Goal: Find specific page/section: Find specific page/section

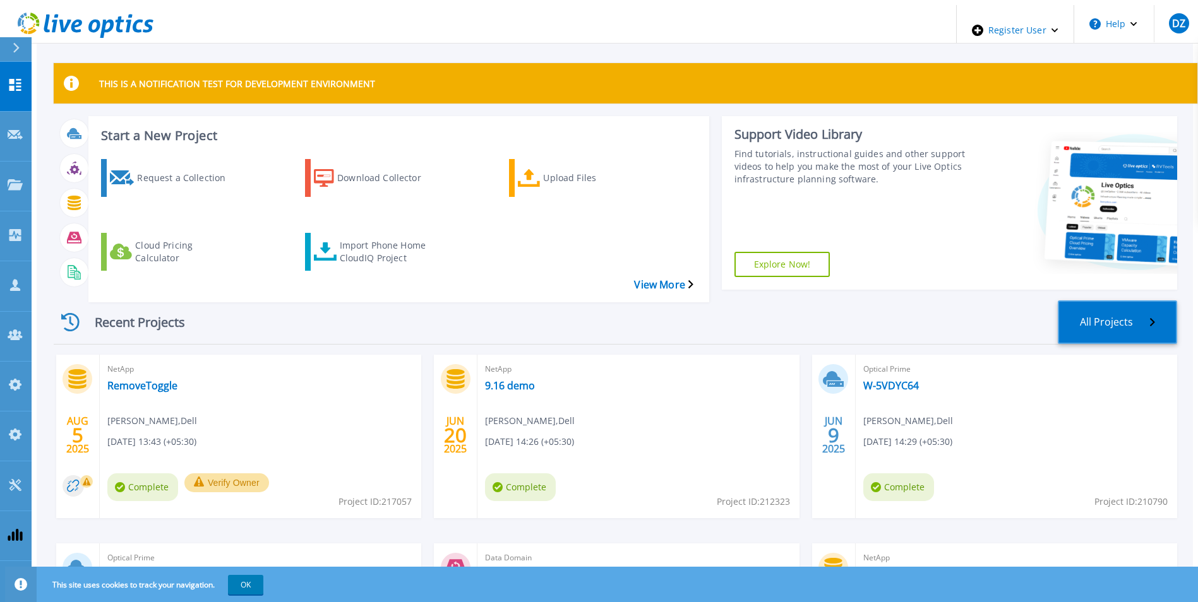
click at [1136, 304] on link "All Projects" at bounding box center [1116, 322] width 119 height 44
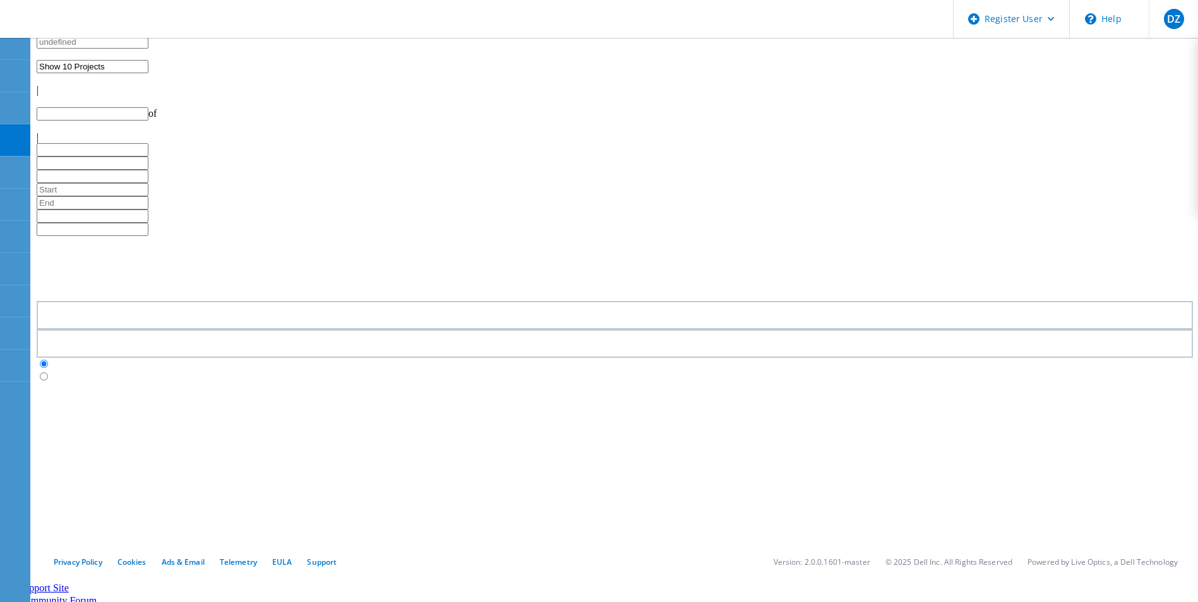
type input "1"
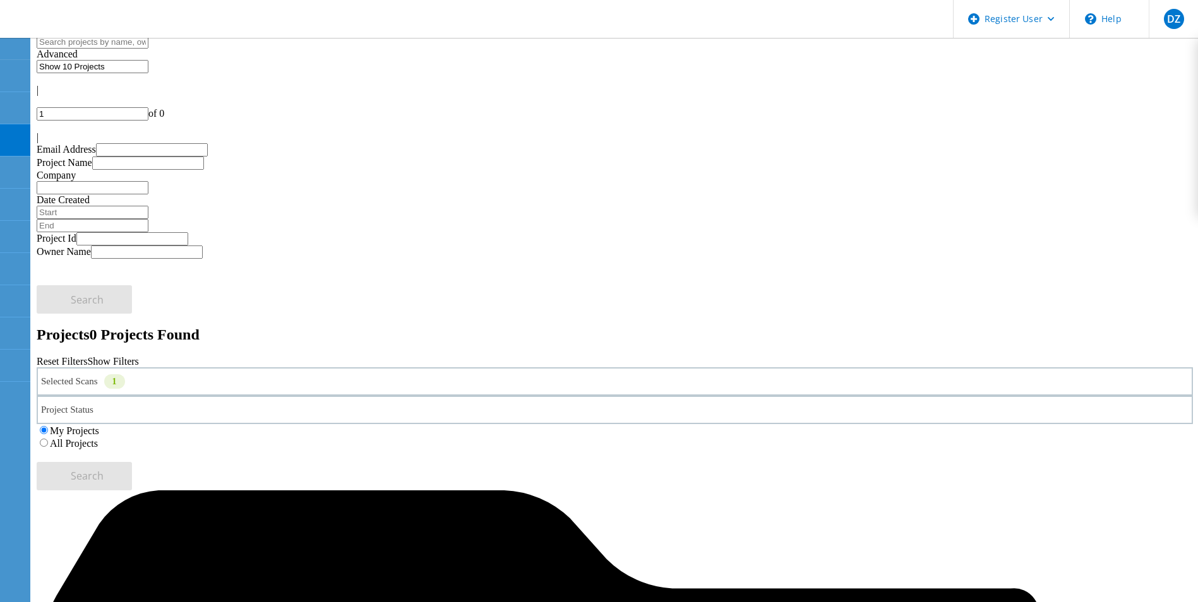
click at [98, 438] on label "All Projects" at bounding box center [74, 443] width 48 height 11
click at [48, 439] on input "All Projects" at bounding box center [44, 443] width 8 height 8
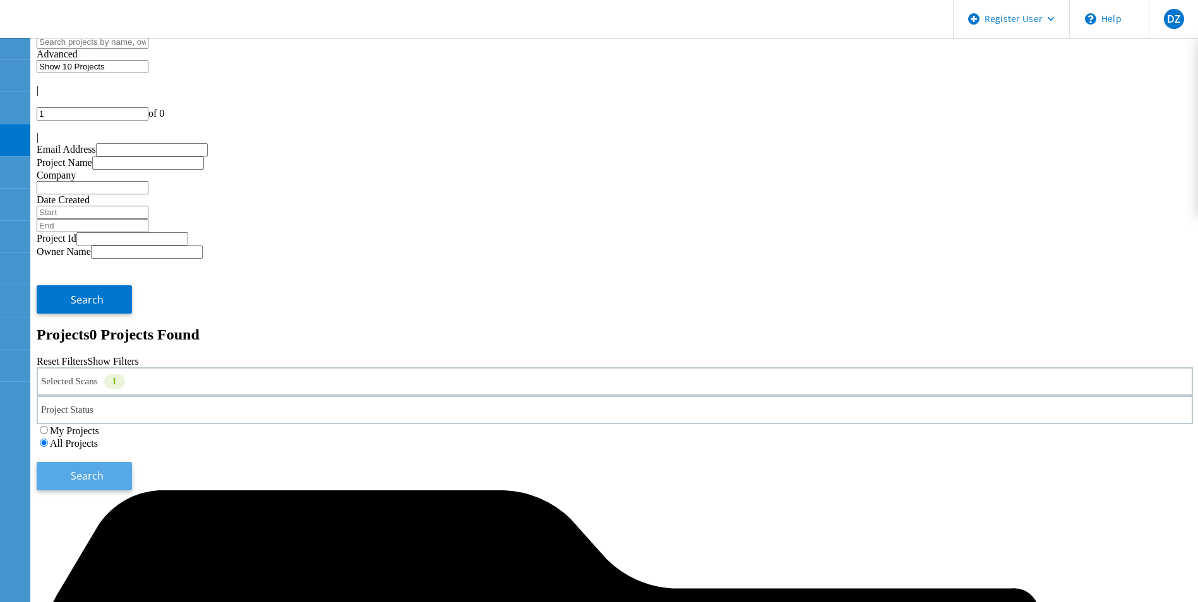
click at [132, 462] on button "Search" at bounding box center [84, 476] width 95 height 28
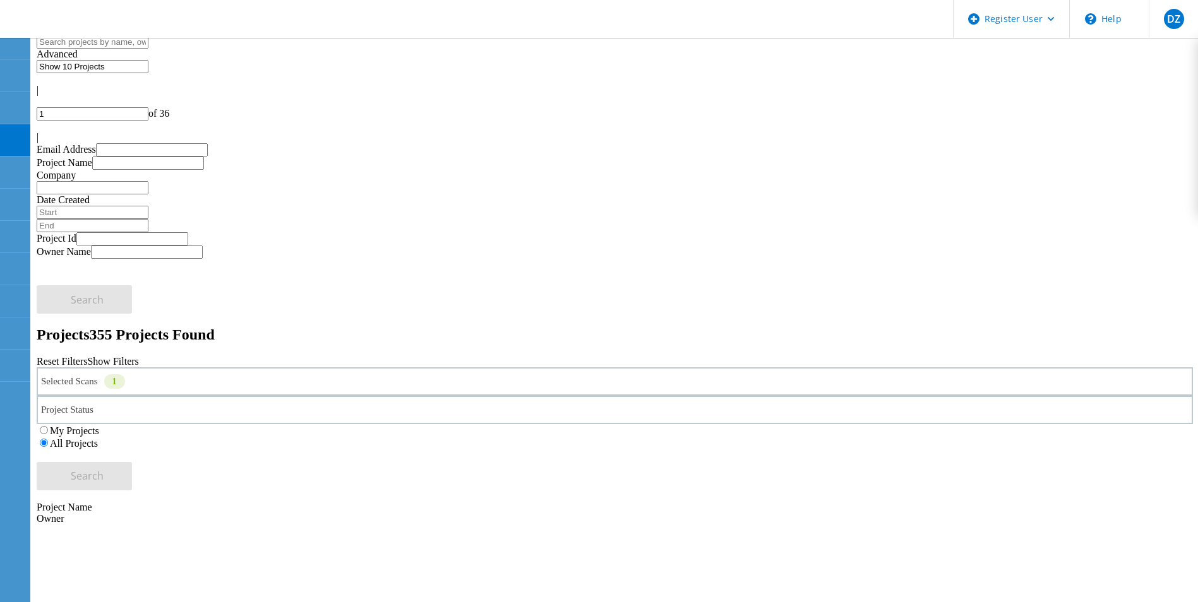
click at [319, 367] on div "Selected Scans 1" at bounding box center [615, 381] width 1156 height 28
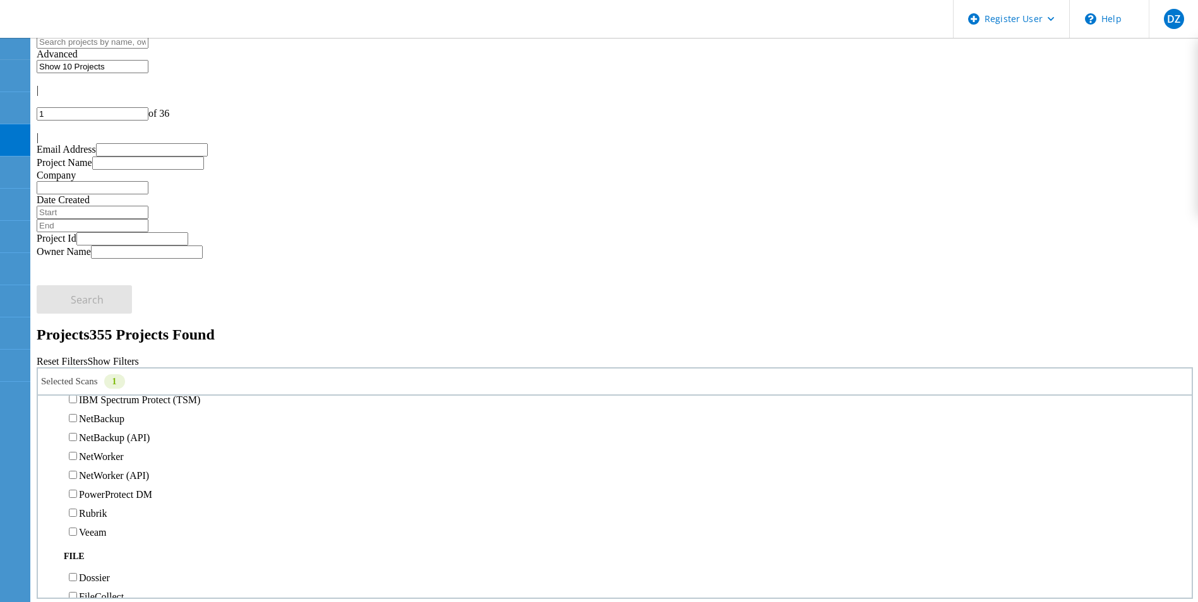
scroll to position [631, 0]
click at [94, 304] on label "Avamar" at bounding box center [95, 309] width 32 height 11
click at [77, 305] on input "Avamar" at bounding box center [73, 309] width 8 height 8
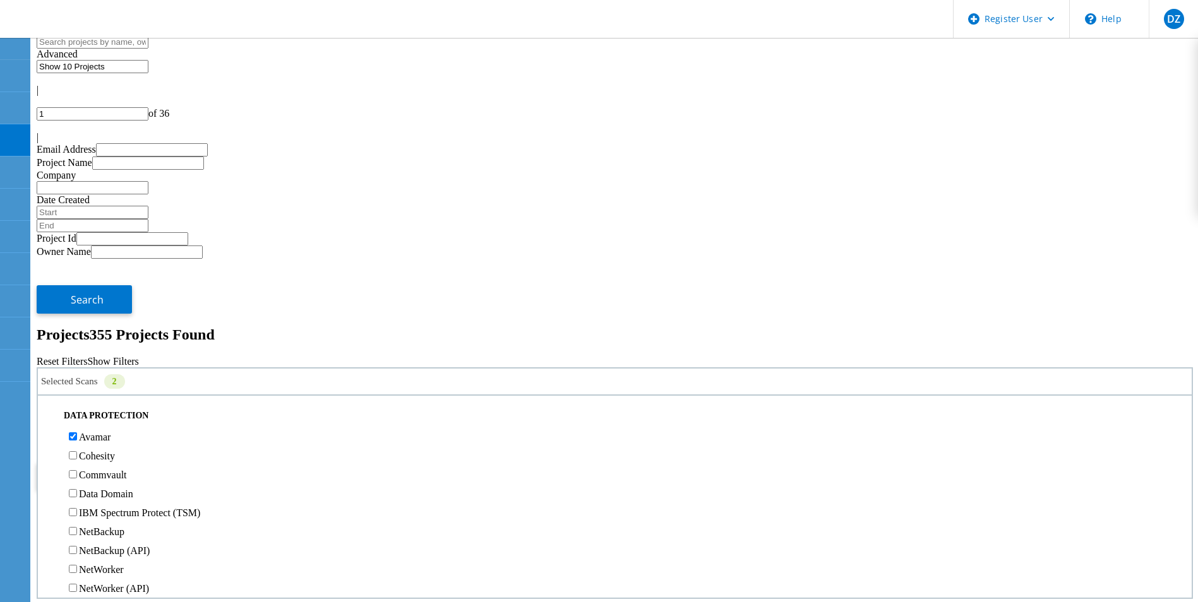
scroll to position [316, 0]
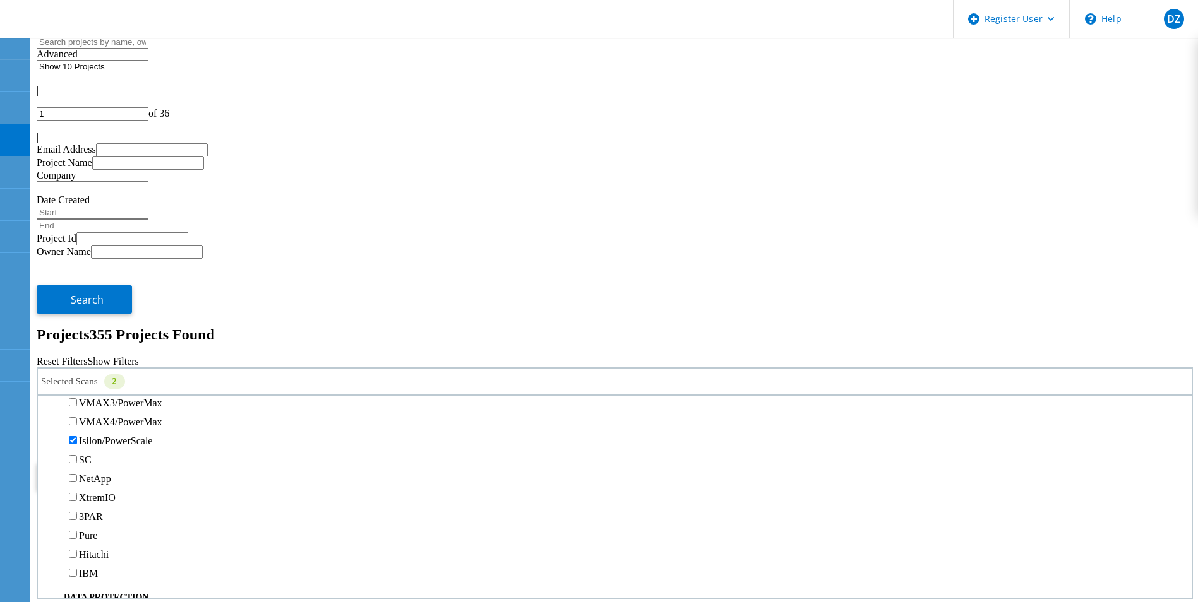
click at [103, 436] on label "Isilon/PowerScale" at bounding box center [115, 441] width 73 height 11
click at [77, 436] on input "Isilon/PowerScale" at bounding box center [73, 440] width 8 height 8
click at [104, 469] on span "Search" at bounding box center [87, 476] width 33 height 14
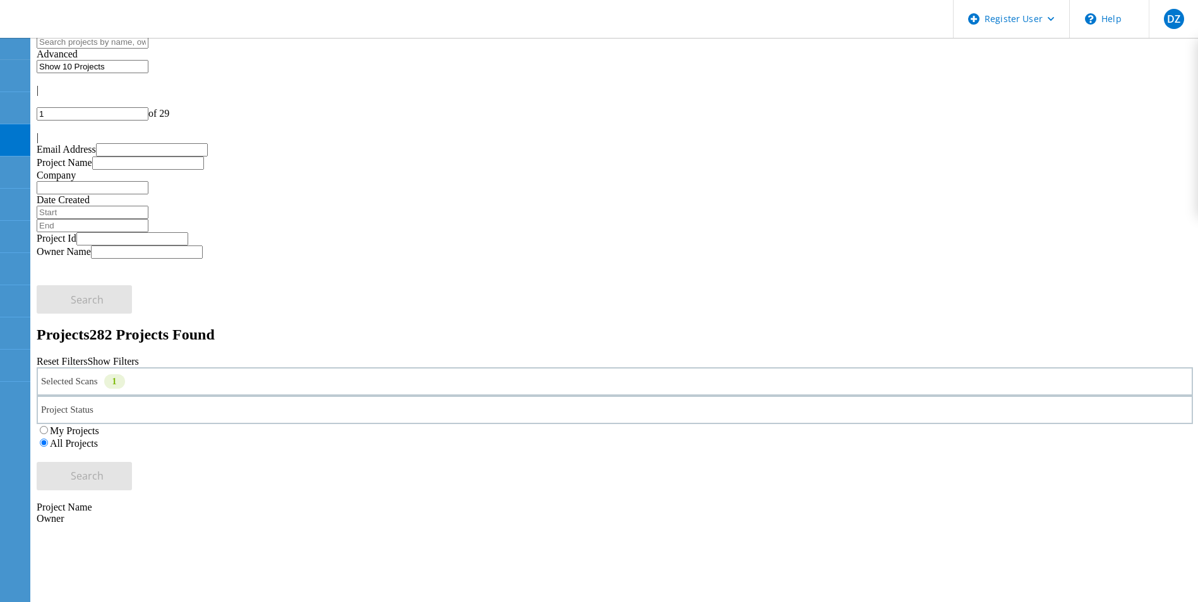
click at [132, 384] on icon at bounding box center [128, 386] width 7 height 4
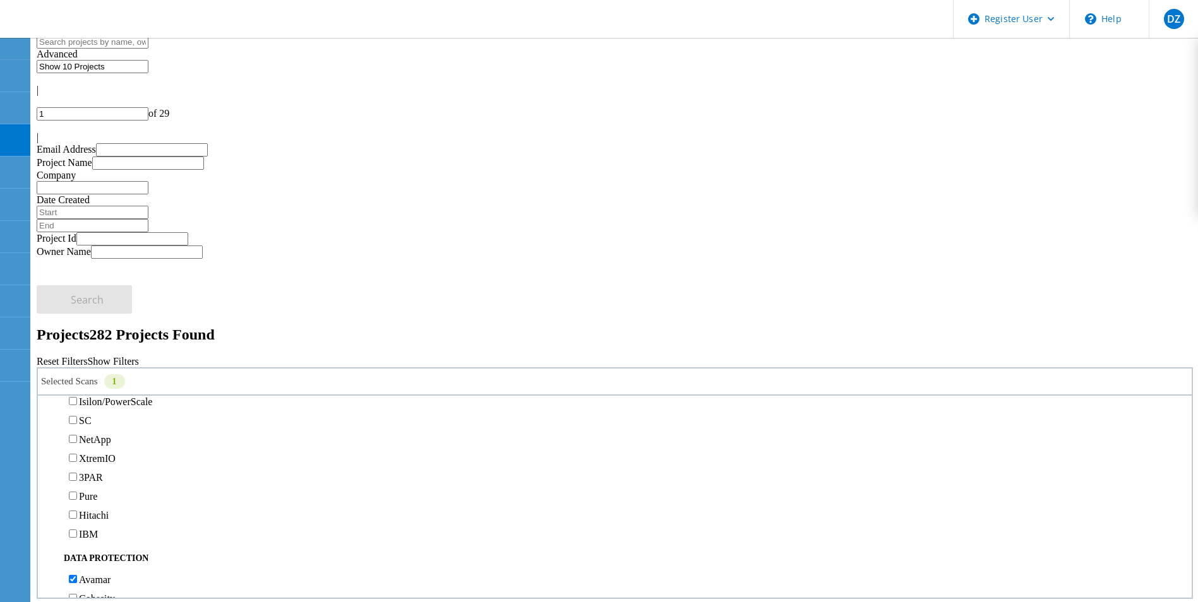
scroll to position [379, 0]
click at [104, 372] on label "Isilon/PowerScale" at bounding box center [115, 377] width 73 height 11
click at [77, 373] on input "Isilon/PowerScale" at bounding box center [73, 377] width 8 height 8
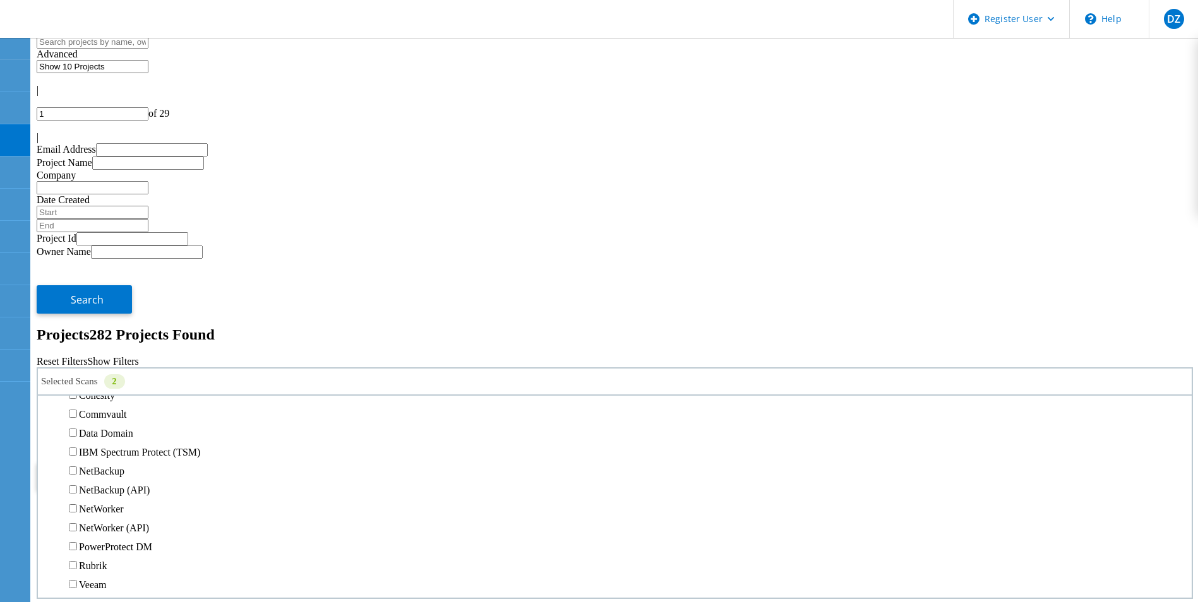
scroll to position [568, 0]
click at [100, 361] on label "Avamar" at bounding box center [95, 366] width 32 height 11
click at [77, 362] on input "Avamar" at bounding box center [73, 366] width 8 height 8
click at [104, 469] on span "Search" at bounding box center [87, 476] width 33 height 14
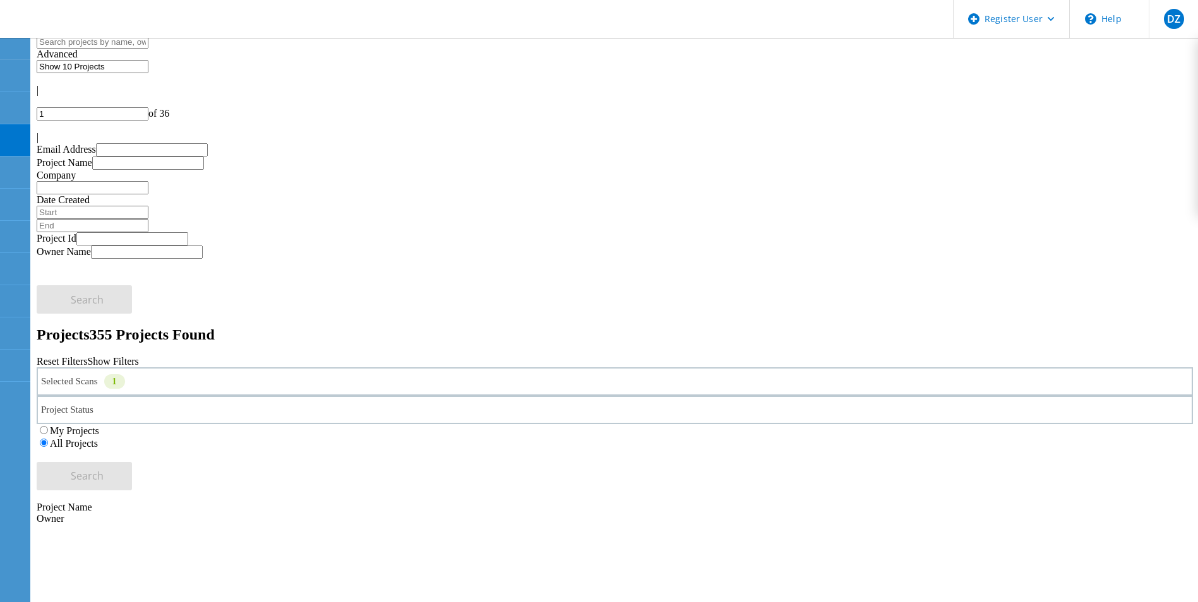
click at [258, 367] on div "Selected Scans 1" at bounding box center [615, 381] width 1156 height 28
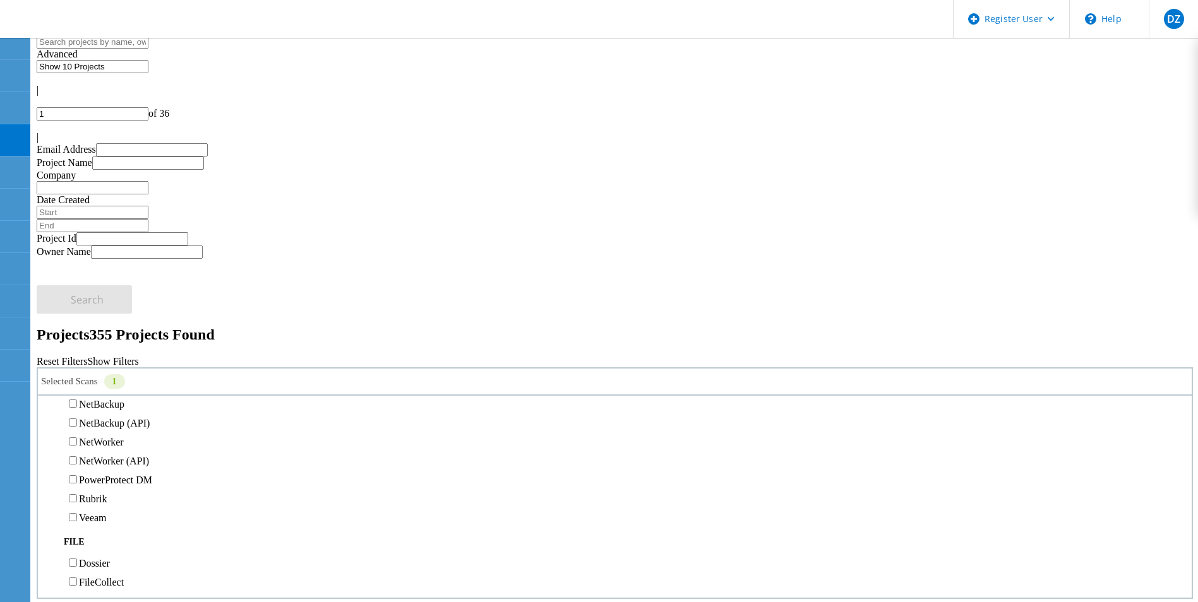
scroll to position [758, 0]
